Goal: Go to known website: Access a specific website the user already knows

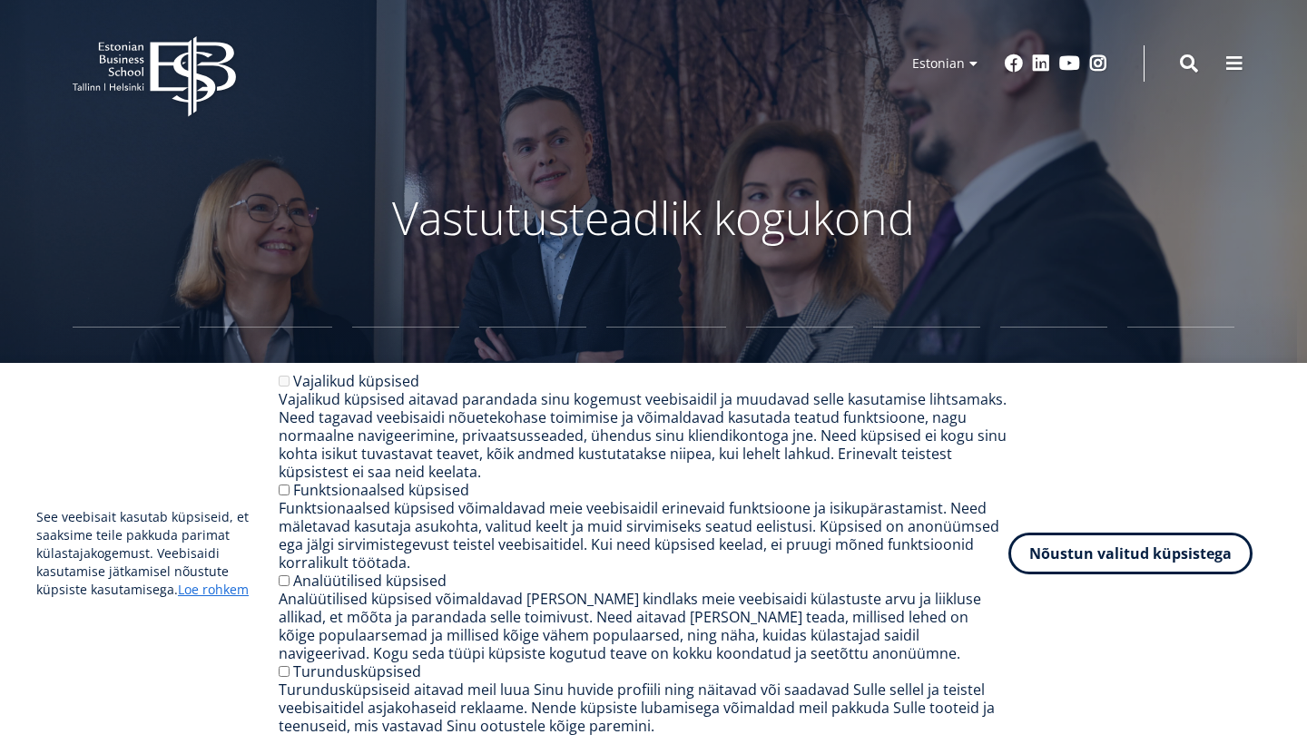
click at [1180, 556] on button "Nõustun valitud küpsistega" at bounding box center [1130, 554] width 244 height 42
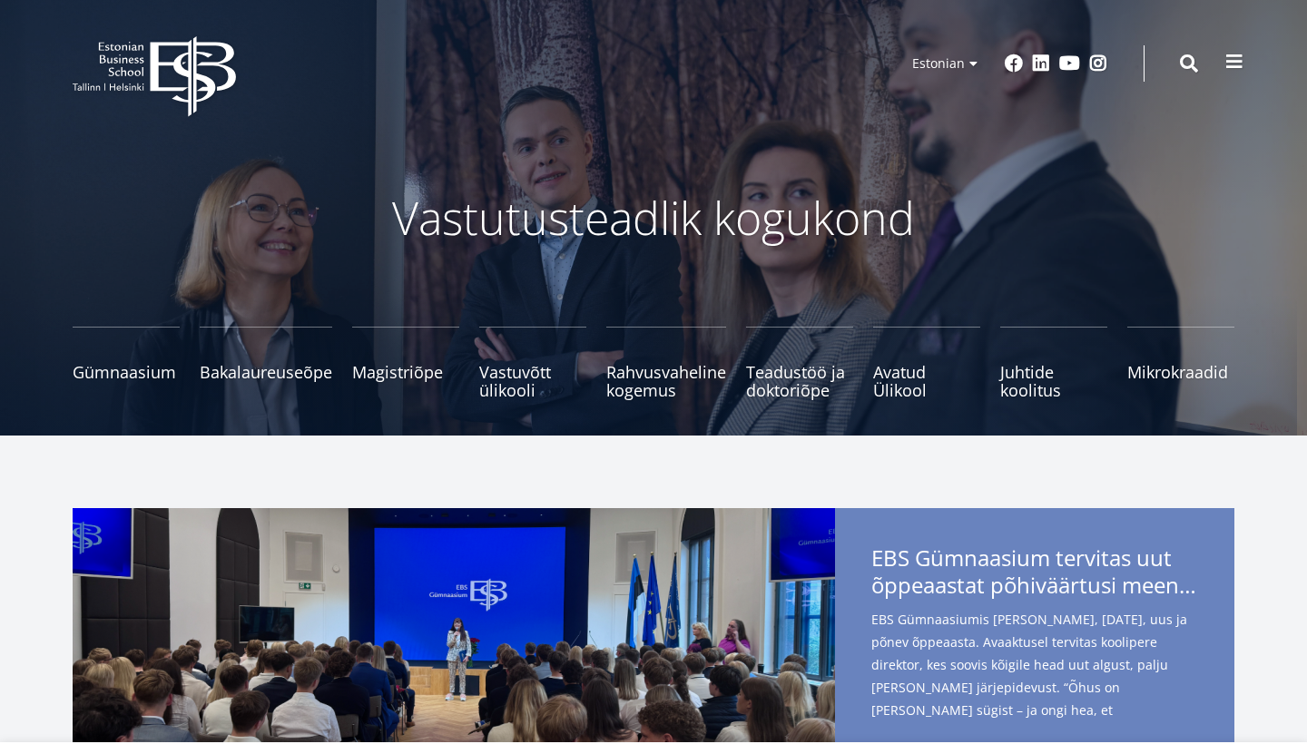
click at [1231, 66] on span at bounding box center [1234, 62] width 18 height 18
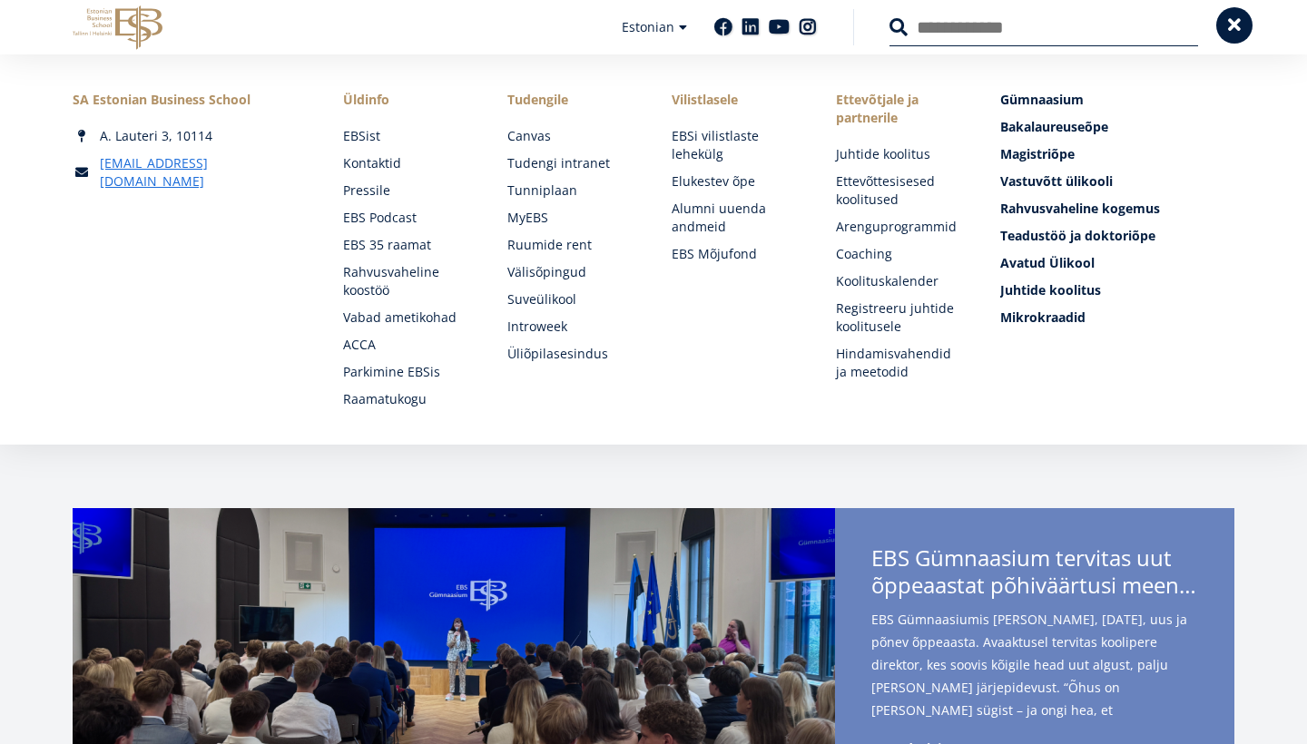
click at [1233, 43] on button at bounding box center [1234, 25] width 36 height 36
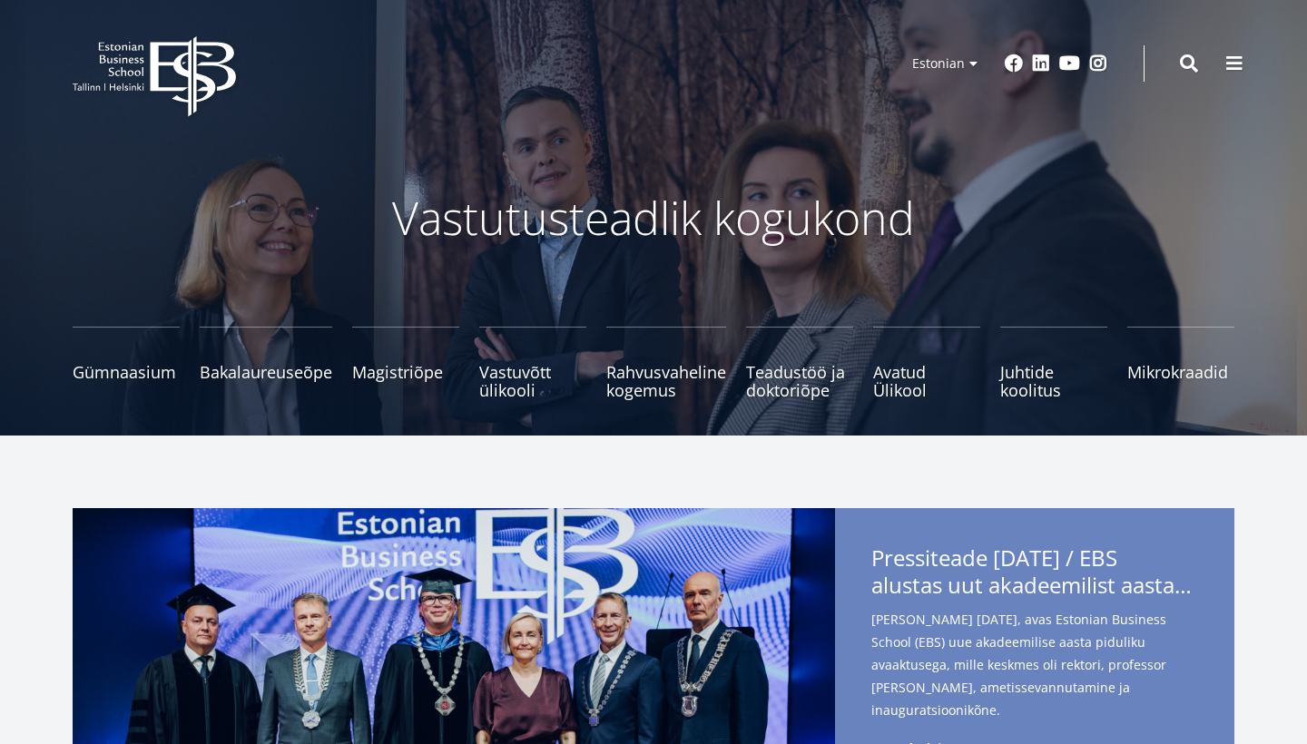
click at [1218, 77] on div "EBS Logo Created with Sketch. Kasutaja konto menüü Admin Estonian Estonian Engl…" at bounding box center [653, 63] width 1307 height 54
click at [1234, 63] on span at bounding box center [1234, 62] width 18 height 18
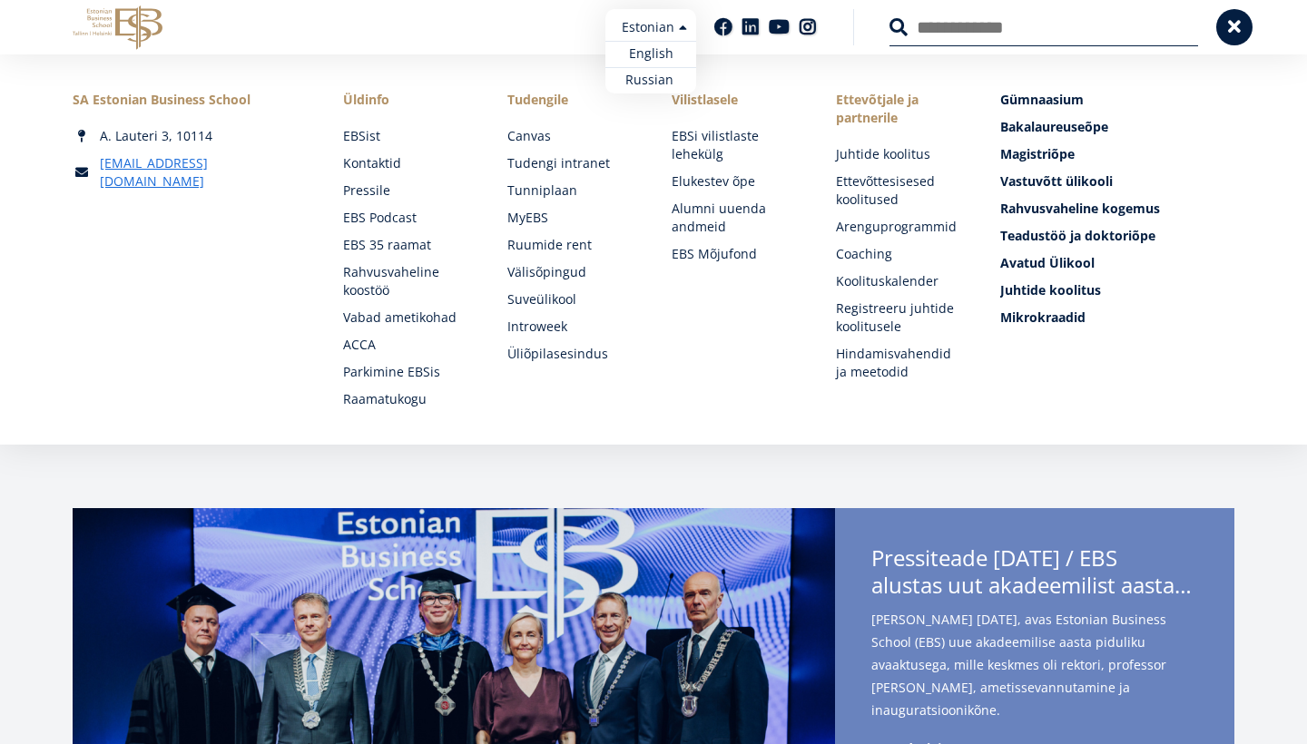
click at [666, 22] on ul "Estonian English Russian" at bounding box center [650, 51] width 91 height 84
click at [656, 55] on link "English" at bounding box center [650, 54] width 91 height 26
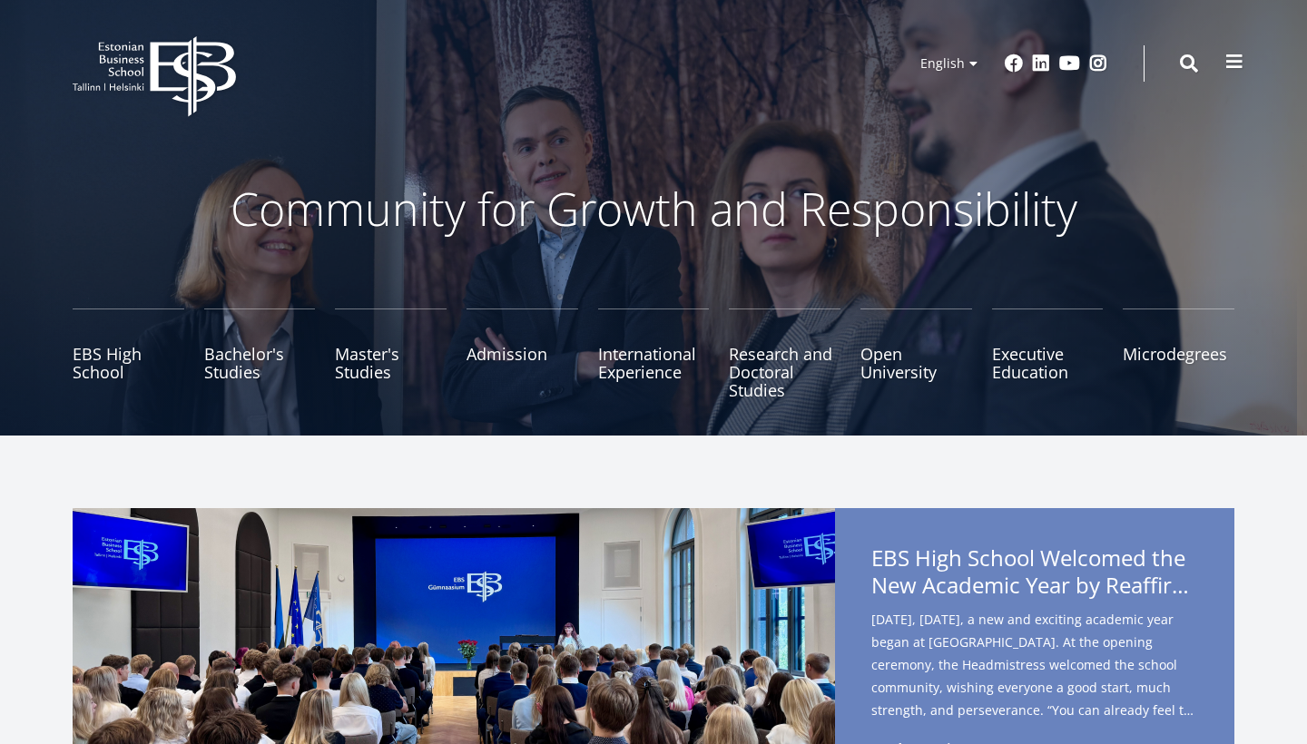
click at [1231, 60] on span at bounding box center [1234, 62] width 18 height 18
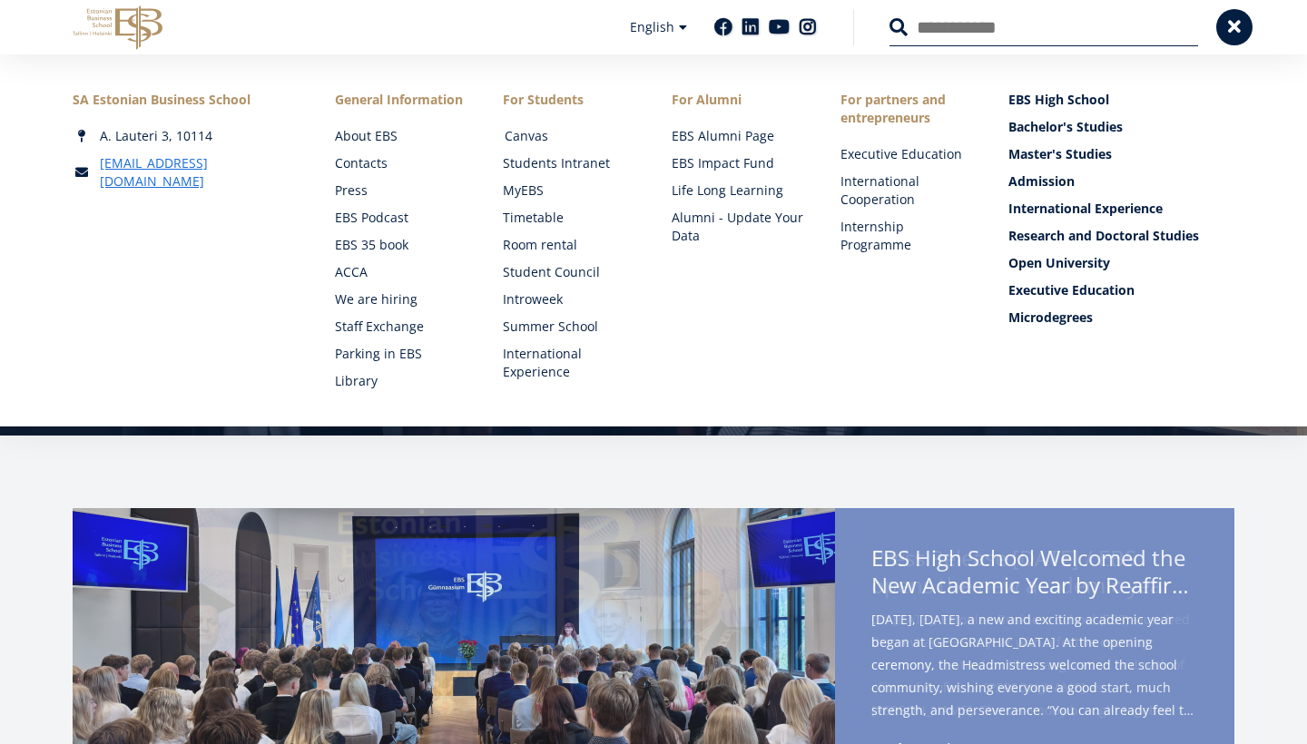
click at [554, 132] on link "Canvas" at bounding box center [571, 136] width 132 height 18
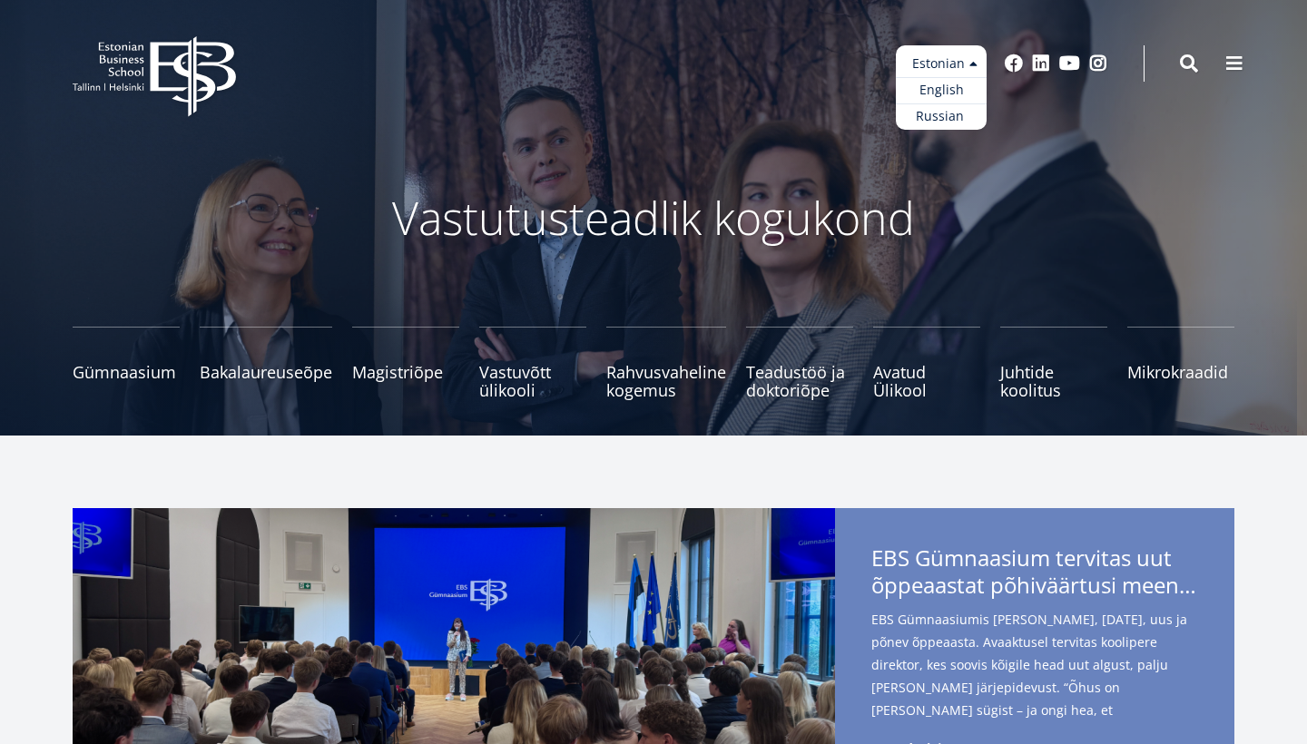
click at [935, 74] on ul "Estonian English Russian" at bounding box center [941, 87] width 91 height 84
click at [939, 92] on link "English" at bounding box center [941, 90] width 91 height 26
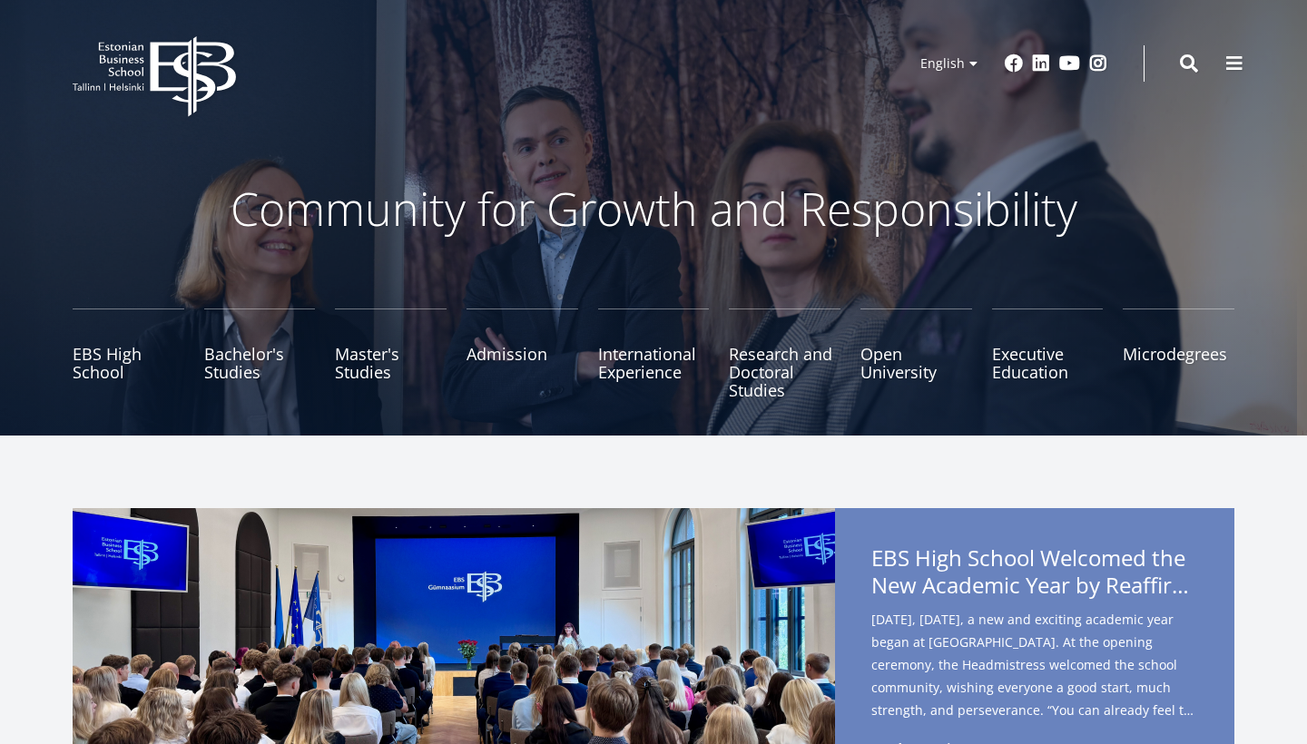
click at [1220, 69] on button at bounding box center [1234, 63] width 36 height 36
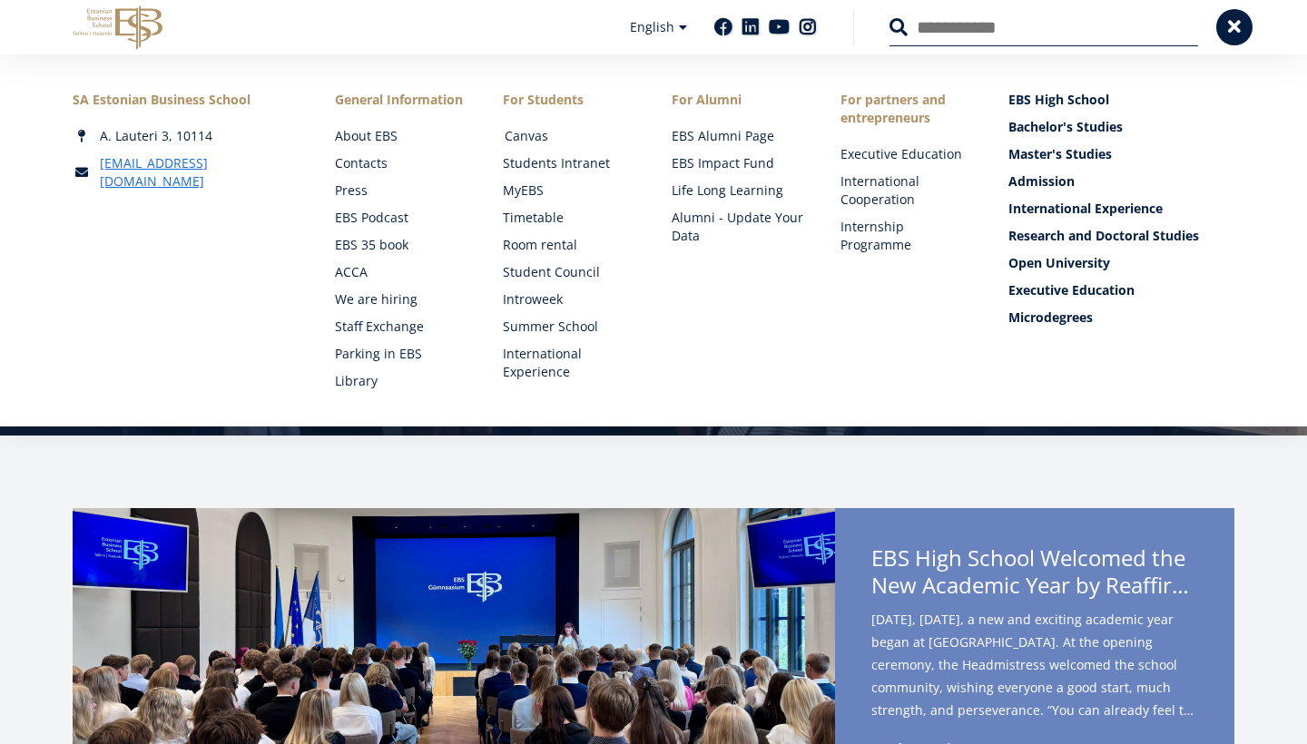
click at [516, 132] on link "Canvas" at bounding box center [571, 136] width 132 height 18
